Goal: Information Seeking & Learning: Learn about a topic

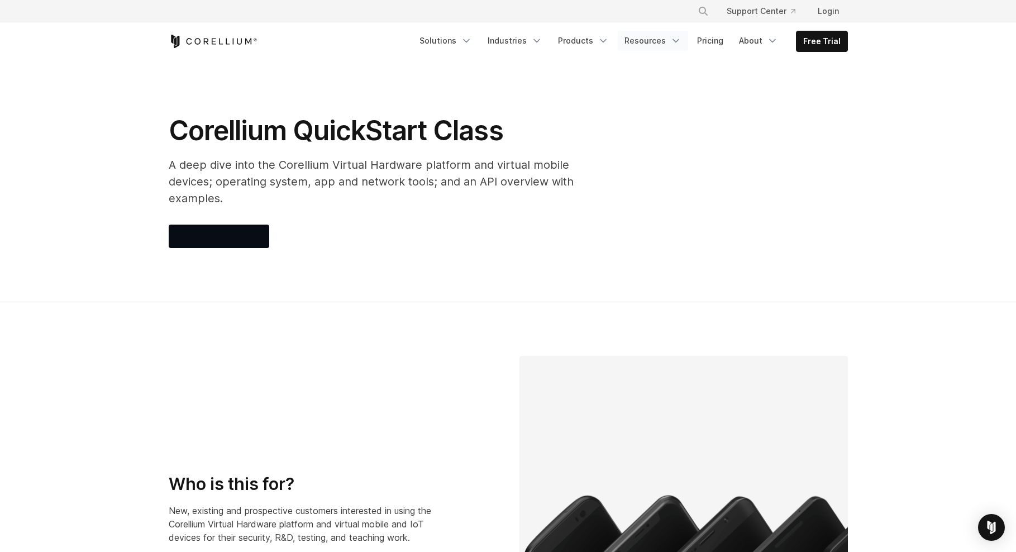
click at [674, 37] on icon "Navigation Menu" at bounding box center [675, 40] width 11 height 11
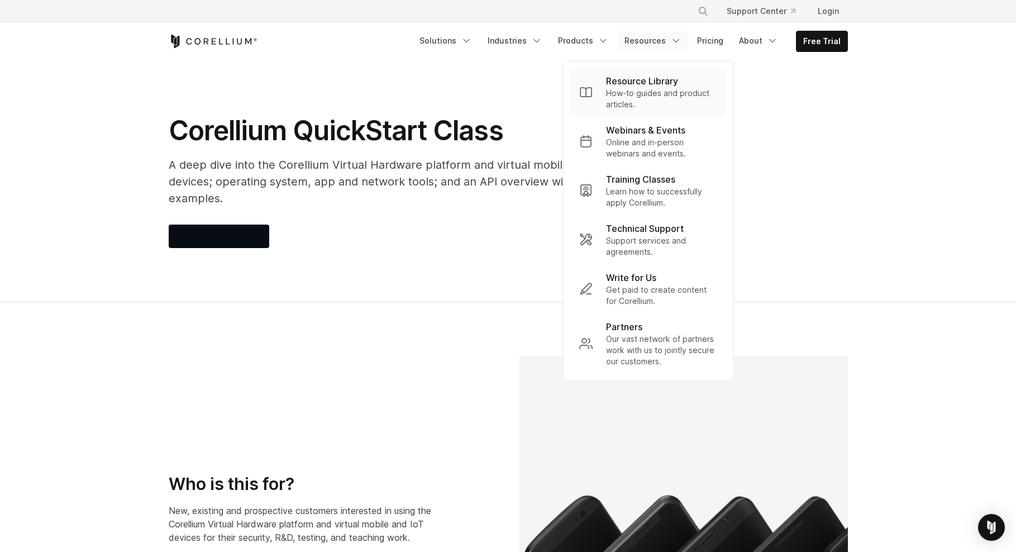
click at [680, 96] on p "How-to guides and product articles." at bounding box center [662, 99] width 112 height 22
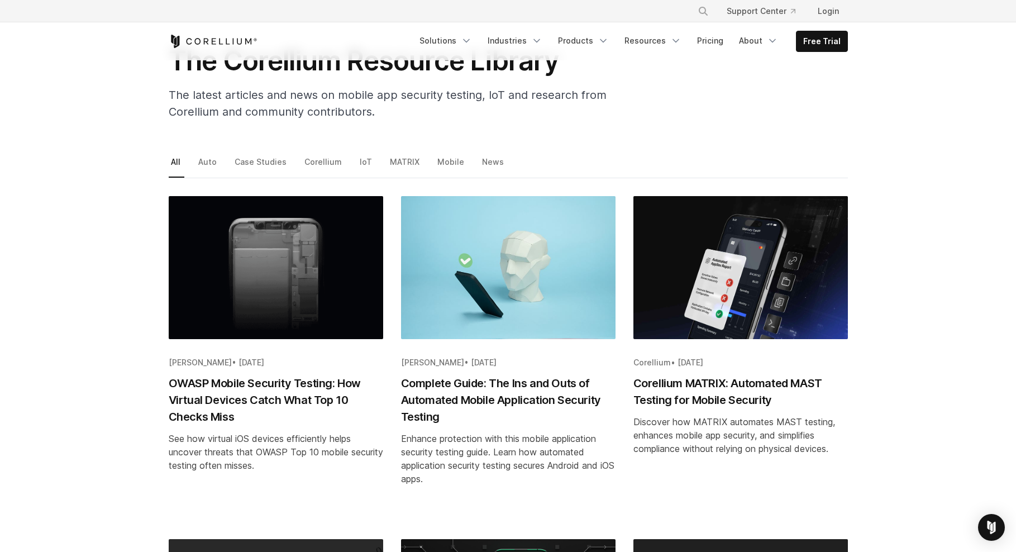
scroll to position [107, 0]
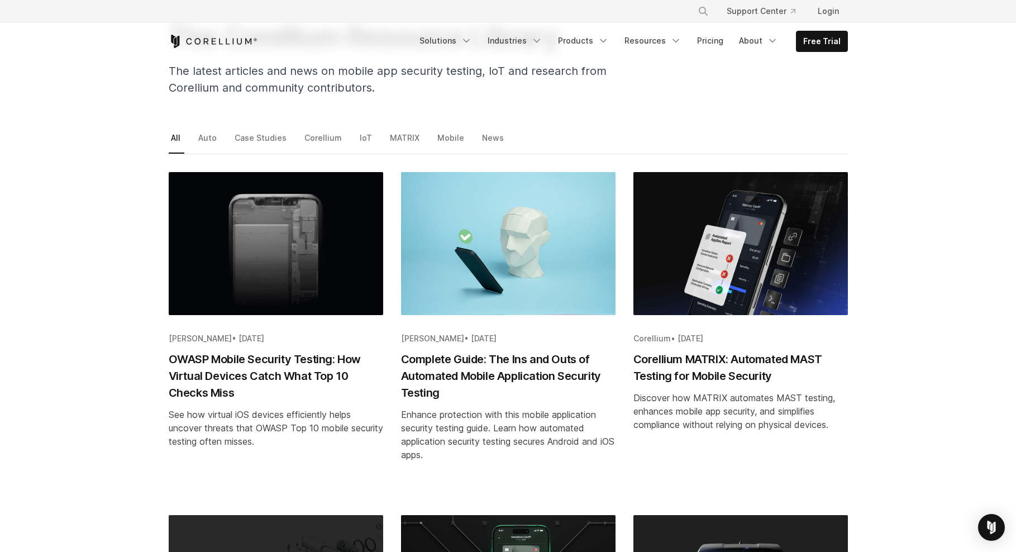
click at [754, 271] on img "Blog post summary: Corellium MATRIX: Automated MAST Testing for Mobile Security" at bounding box center [740, 243] width 215 height 143
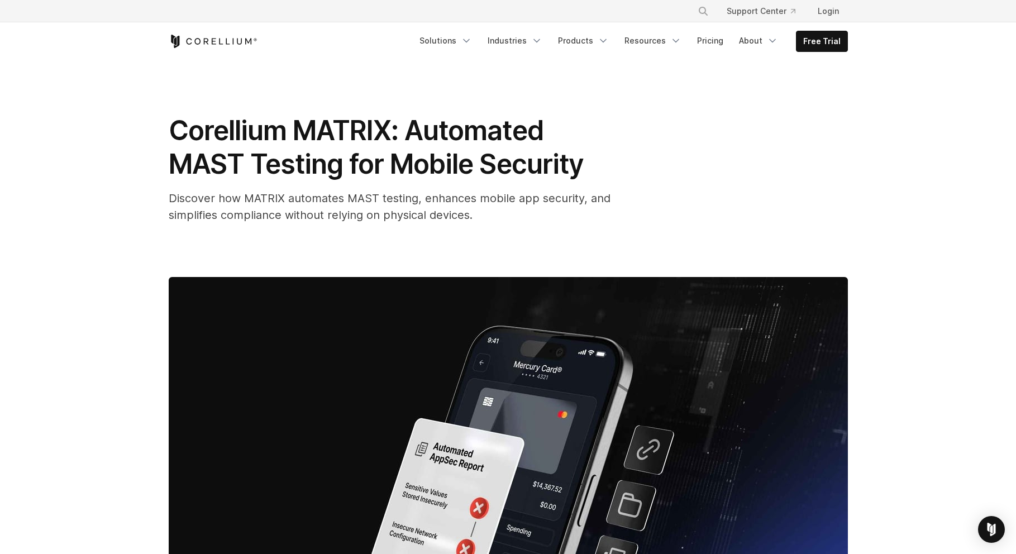
click at [714, 153] on div "Corellium MATRIX: Automated MAST Testing for Mobile Security Discover how MATRI…" at bounding box center [508, 168] width 679 height 109
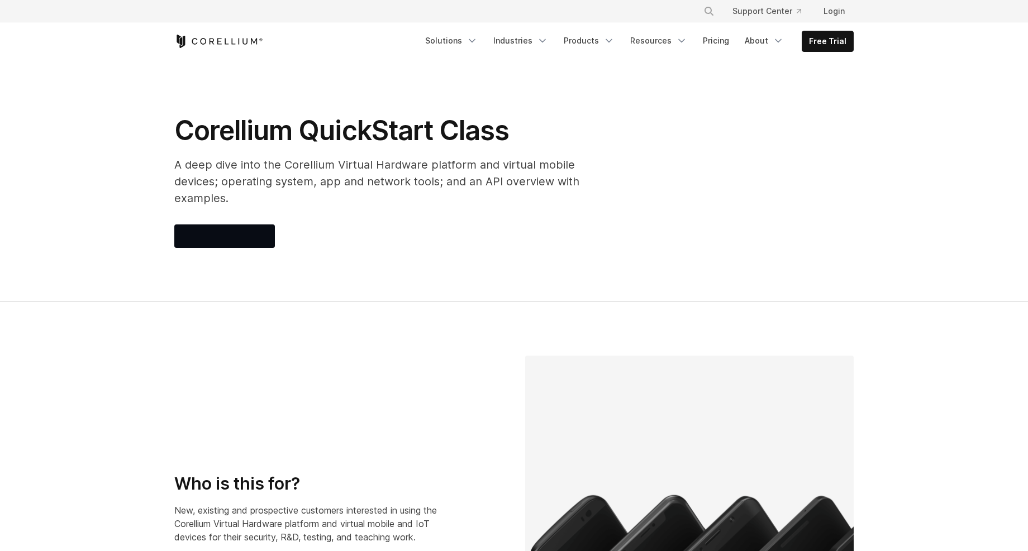
scroll to position [1268, 0]
